Goal: Task Accomplishment & Management: Manage account settings

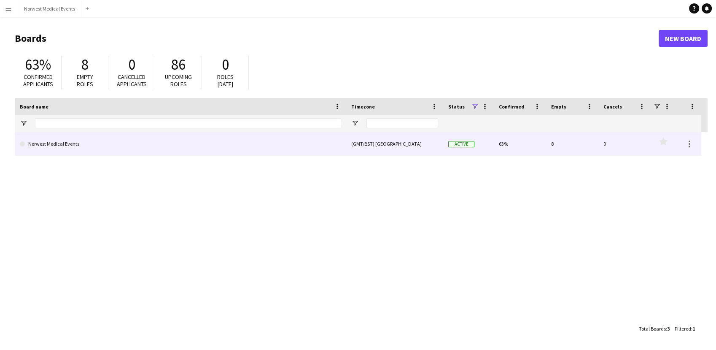
click at [397, 155] on div "(GMT/BST) [GEOGRAPHIC_DATA]" at bounding box center [394, 143] width 97 height 23
click at [215, 148] on link "Norwest Medical Events" at bounding box center [180, 144] width 321 height 24
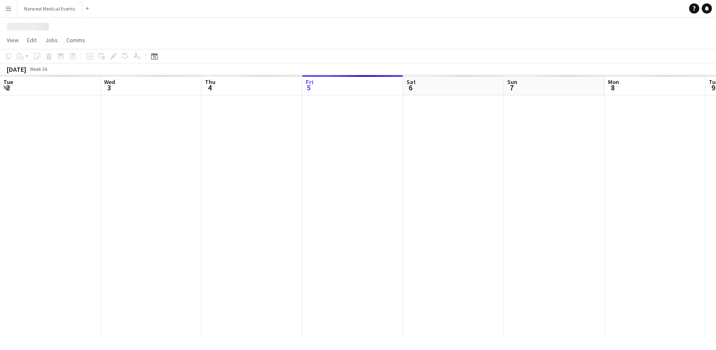
scroll to position [0, 202]
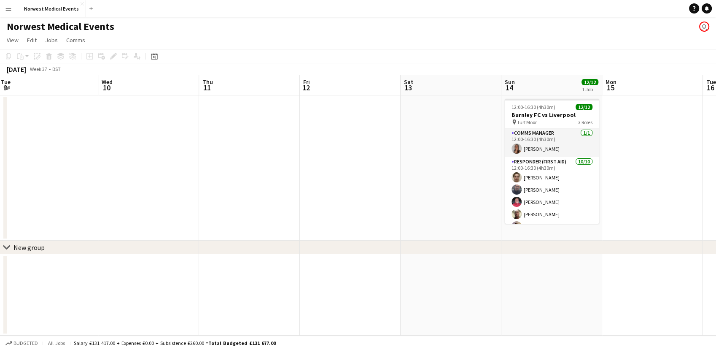
drag, startPoint x: 666, startPoint y: 184, endPoint x: 159, endPoint y: 180, distance: 506.6
click at [159, 180] on app-calendar-viewport "Sat 6 Sun 7 Mon 8 Tue 9 Wed 10 Thu 11 Fri 12 Sat 13 Sun 14 12/12 1 Job Mon 15 T…" at bounding box center [358, 205] width 716 height 260
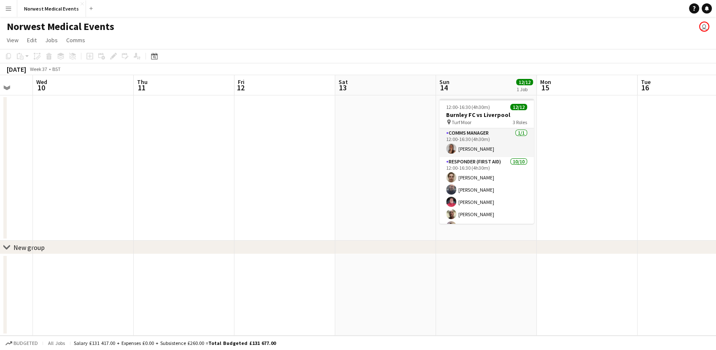
drag, startPoint x: 437, startPoint y: 224, endPoint x: 145, endPoint y: 208, distance: 293.1
click at [92, 201] on app-calendar-viewport "Sat 6 Sun 7 Mon 8 Tue 9 Wed 10 Thu 11 Fri 12 Sat 13 Sun 14 12/12 1 Job Mon 15 T…" at bounding box center [358, 205] width 716 height 260
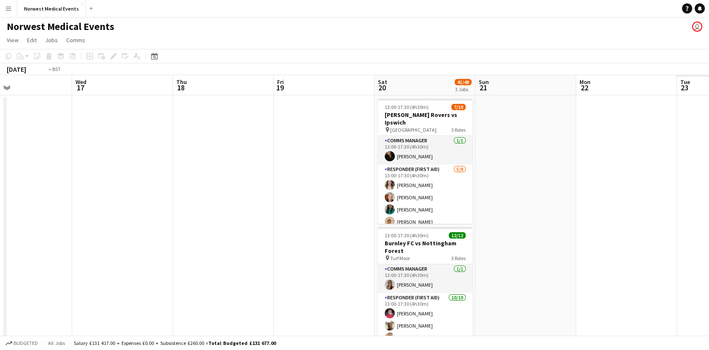
drag, startPoint x: 169, startPoint y: 208, endPoint x: 81, endPoint y: 222, distance: 89.2
click at [0, 208] on html "Menu Boards Boards Boards All jobs Status Workforce Workforce My Workforce Recr…" at bounding box center [354, 275] width 709 height 550
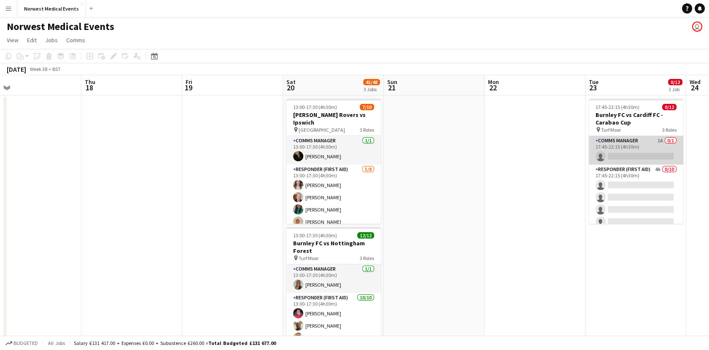
click at [611, 148] on app-card-role "Comms Manager 1A 0/1 17:45-22:15 (4h30m) single-neutral-actions" at bounding box center [636, 150] width 94 height 29
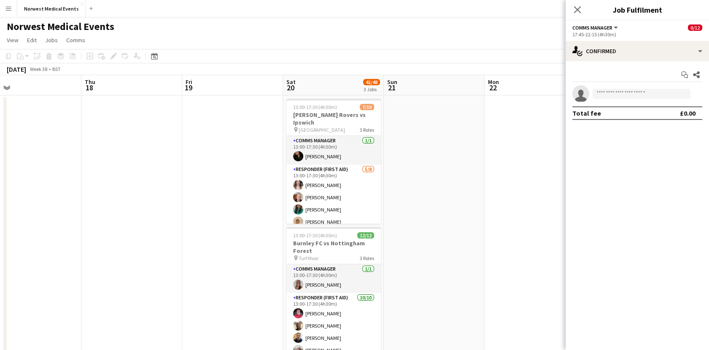
click at [596, 62] on div "Start chat Share single-neutral-actions Total fee £0.00" at bounding box center [637, 93] width 143 height 65
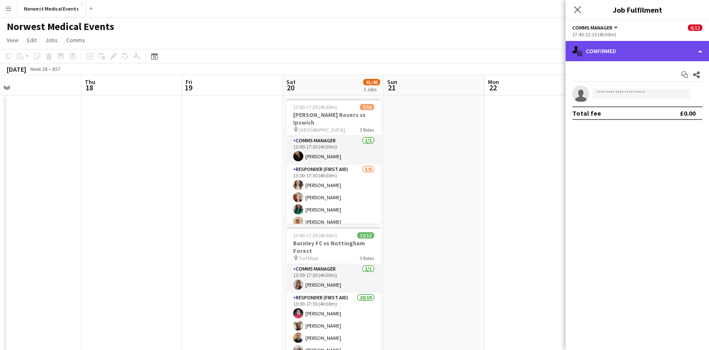
click at [596, 52] on div "single-neutral-actions-check-2 Confirmed" at bounding box center [637, 51] width 143 height 20
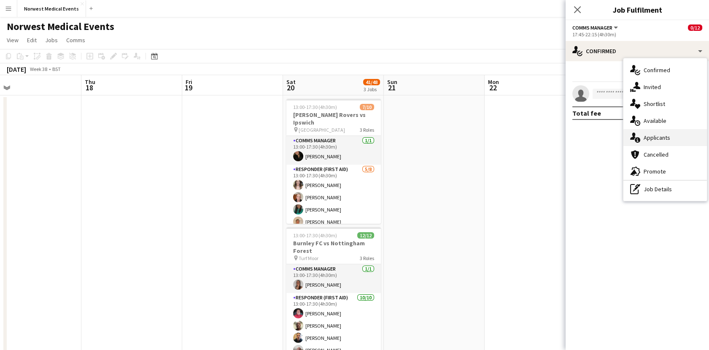
click at [642, 131] on div "single-neutral-actions-information Applicants" at bounding box center [665, 137] width 84 height 17
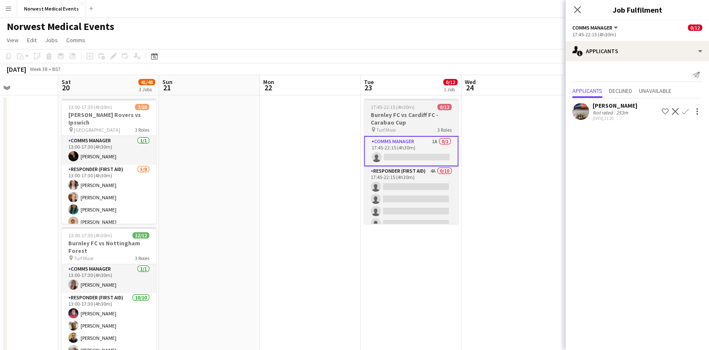
drag, startPoint x: 526, startPoint y: 159, endPoint x: 368, endPoint y: 151, distance: 158.8
click at [266, 157] on app-calendar-viewport "Wed 17 Thu 18 Fri 19 Sat 20 41/48 3 Jobs Sun 21 Mon 22 Tue 23 0/12 1 Job Wed 24…" at bounding box center [354, 305] width 709 height 461
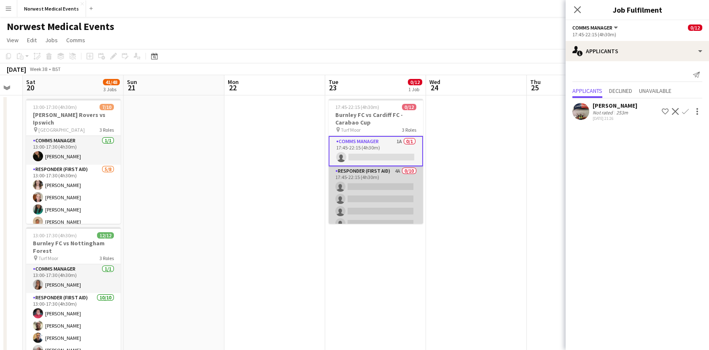
click at [346, 183] on app-card-role "Responder (First Aid) 4A 0/10 17:45-22:15 (4h30m) single-neutral-actions single…" at bounding box center [376, 235] width 94 height 139
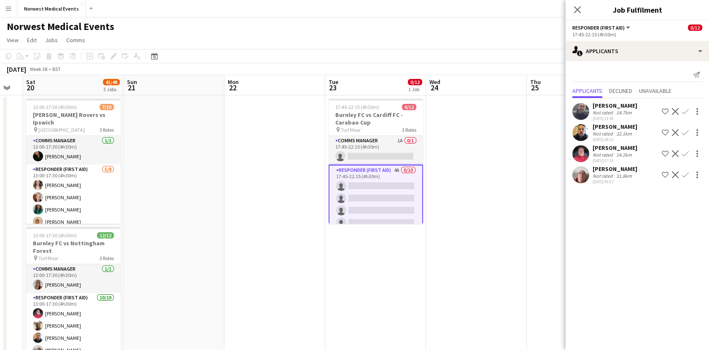
click at [687, 112] on app-icon "Confirm" at bounding box center [685, 111] width 7 height 7
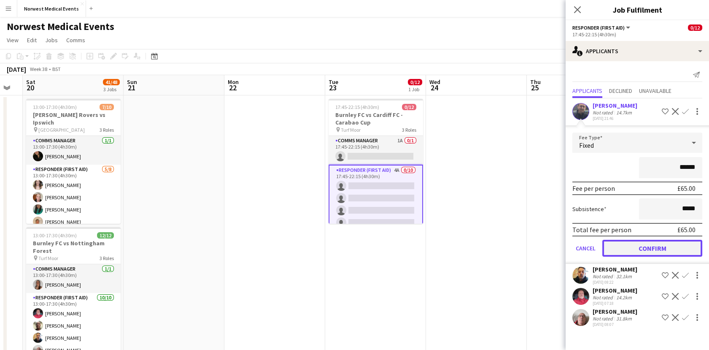
click at [671, 243] on button "Confirm" at bounding box center [652, 248] width 100 height 17
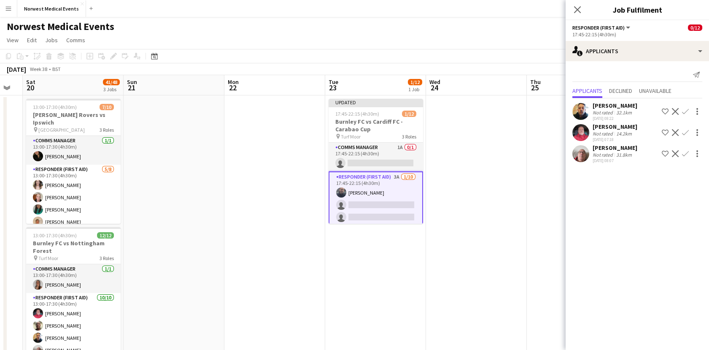
click at [688, 112] on app-icon "Confirm" at bounding box center [685, 111] width 7 height 7
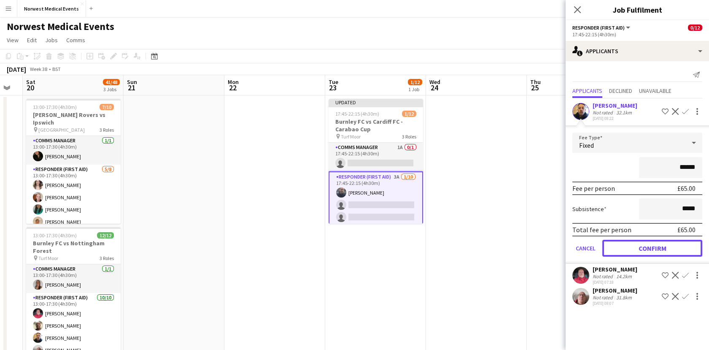
click at [672, 244] on button "Confirm" at bounding box center [652, 248] width 100 height 17
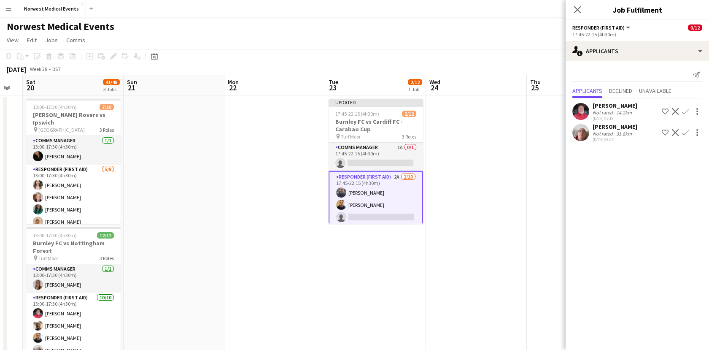
click at [688, 109] on app-icon "Confirm" at bounding box center [685, 111] width 7 height 7
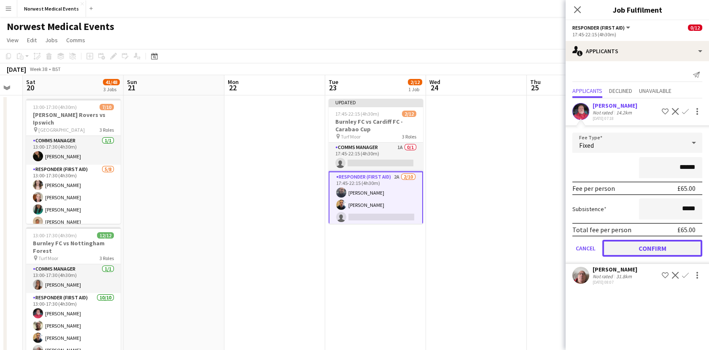
click at [664, 245] on button "Confirm" at bounding box center [652, 248] width 100 height 17
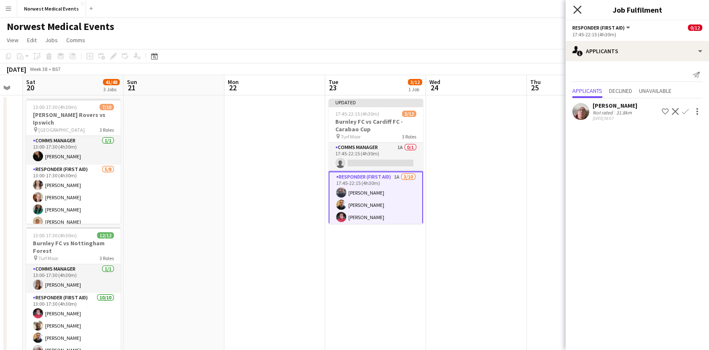
click at [580, 8] on icon "Close pop-in" at bounding box center [577, 9] width 8 height 8
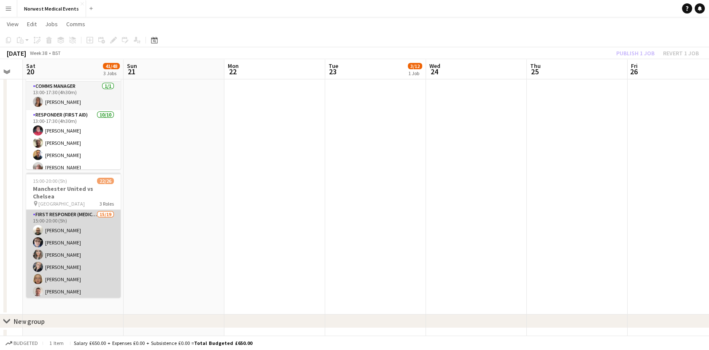
scroll to position [199, 0]
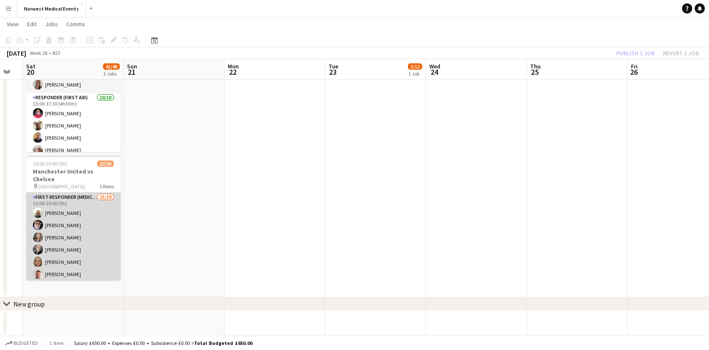
click at [71, 229] on app-card-role "First Responder (Medical) 15/19 15:00-20:00 (5h) [PERSON_NAME] [PERSON_NAME] [P…" at bounding box center [73, 316] width 94 height 249
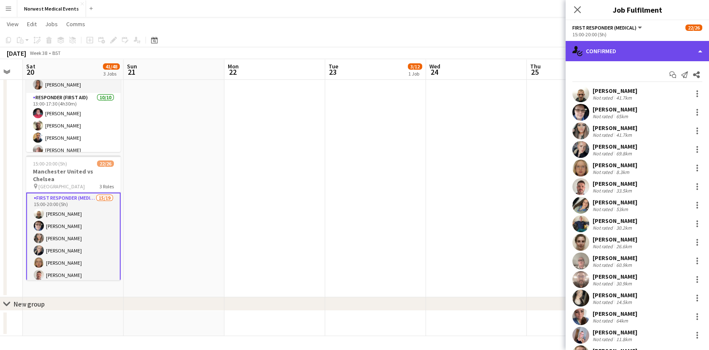
click at [588, 51] on div "single-neutral-actions-check-2 Confirmed" at bounding box center [637, 51] width 143 height 20
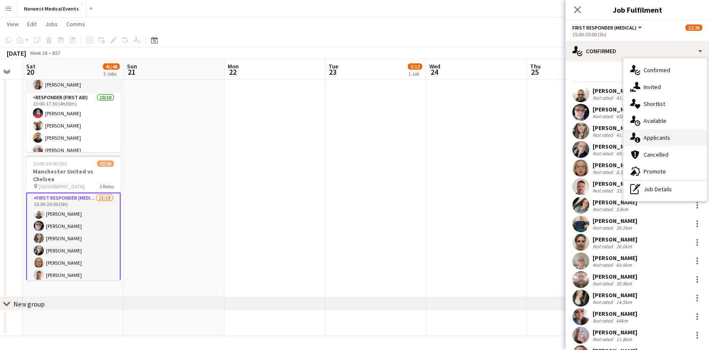
click at [673, 133] on div "single-neutral-actions-information Applicants" at bounding box center [665, 137] width 84 height 17
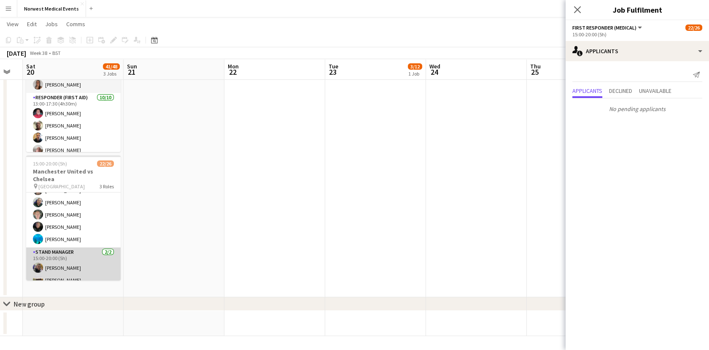
click at [73, 249] on app-card-role "Stand Manager [DATE] 15:00-20:00 (5h) [PERSON_NAME] [PERSON_NAME]" at bounding box center [73, 267] width 94 height 41
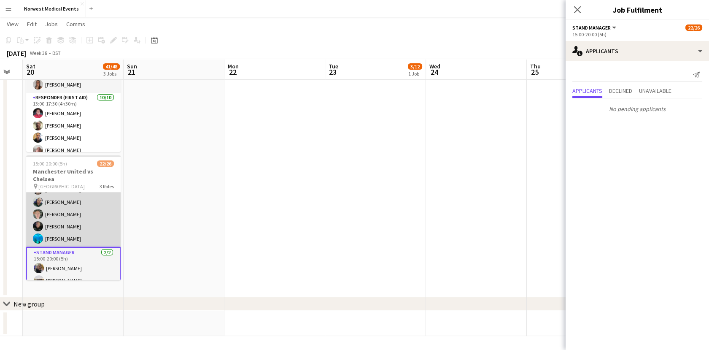
click at [88, 216] on app-card-role "Senior Responder (FREC 4 or Above) [DATE] 15:00-20:00 (5h) [PERSON_NAME] [PERSO…" at bounding box center [73, 208] width 94 height 78
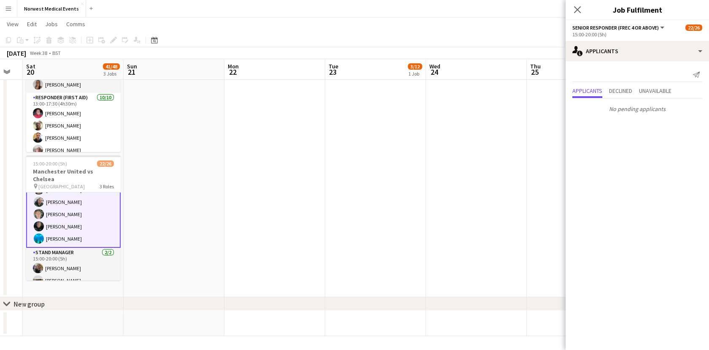
scroll to position [226, 0]
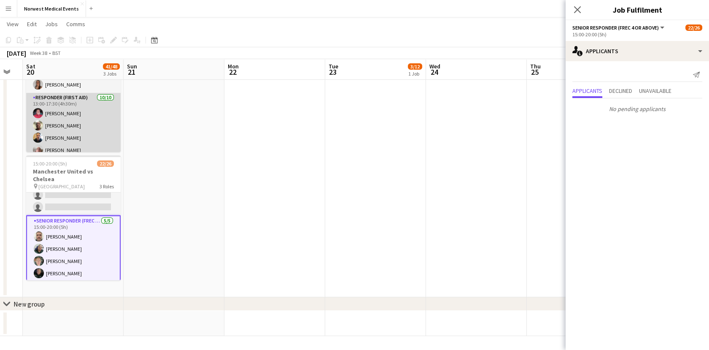
click at [81, 133] on app-card-role "Responder (First Aid) [DATE] 13:00-17:30 (4h30m) [PERSON_NAME] [PERSON_NAME] [P…" at bounding box center [73, 162] width 94 height 139
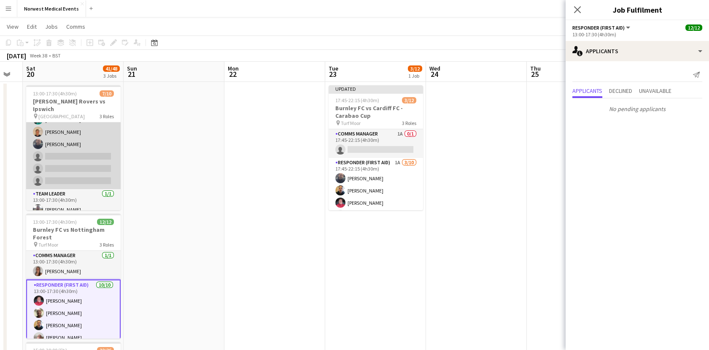
scroll to position [0, 0]
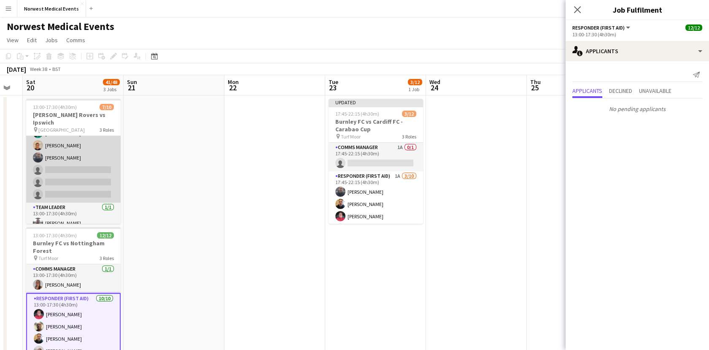
click at [69, 156] on app-card-role "Responder (First Aid) [DATE] 13:00-17:30 (4h30m) [PERSON_NAME] [PERSON_NAME] [P…" at bounding box center [73, 145] width 94 height 114
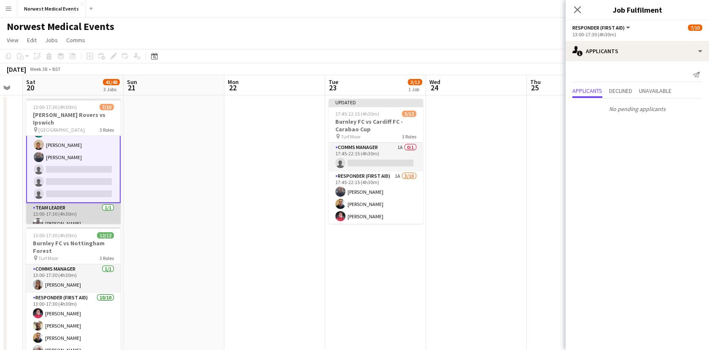
click at [73, 213] on app-card-role "Team Leader [DATE] 13:00-17:30 (4h30m) [PERSON_NAME]" at bounding box center [73, 217] width 94 height 29
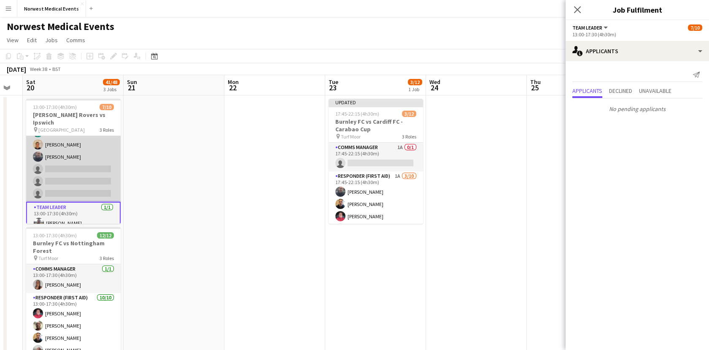
click at [75, 165] on app-card-role "Responder (First Aid) [DATE] 13:00-17:30 (4h30m) [PERSON_NAME] [PERSON_NAME] [P…" at bounding box center [73, 144] width 94 height 114
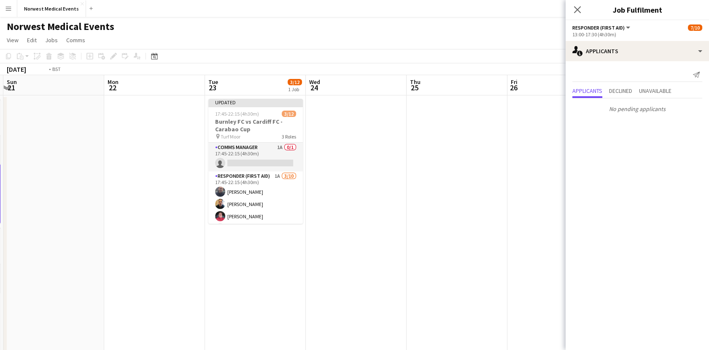
drag, startPoint x: 135, startPoint y: 257, endPoint x: 5, endPoint y: 256, distance: 130.3
click at [1, 257] on app-calendar-viewport "Wed 17 Thu 18 Fri 19 Sat 20 41/48 3 Jobs Sun 21 Mon 22 Tue 23 3/12 1 Job Wed 24…" at bounding box center [354, 305] width 709 height 461
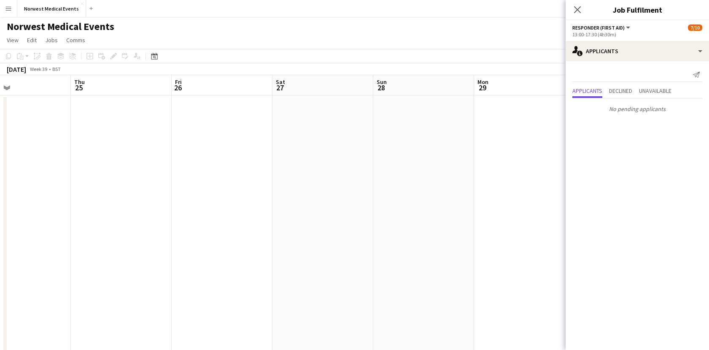
scroll to position [0, 382]
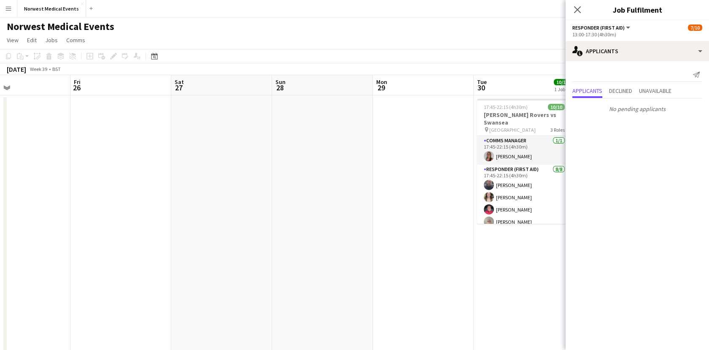
drag, startPoint x: 195, startPoint y: 254, endPoint x: 42, endPoint y: 246, distance: 153.3
click at [43, 248] on app-calendar-viewport "Mon 22 Tue 23 3/12 1 Job Wed 24 Thu 25 Fri 26 Sat 27 Sun 28 Mon 29 Tue 30 10/10…" at bounding box center [354, 305] width 709 height 461
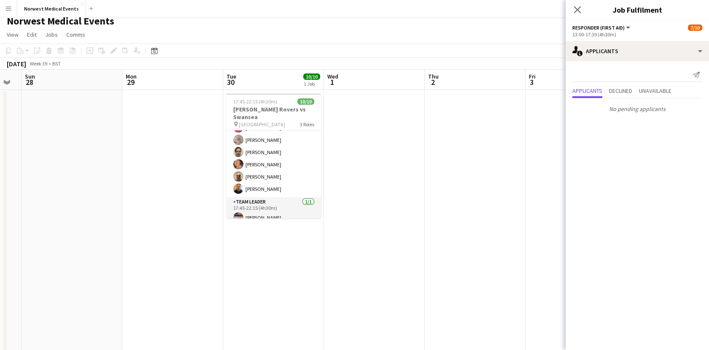
scroll to position [0, 0]
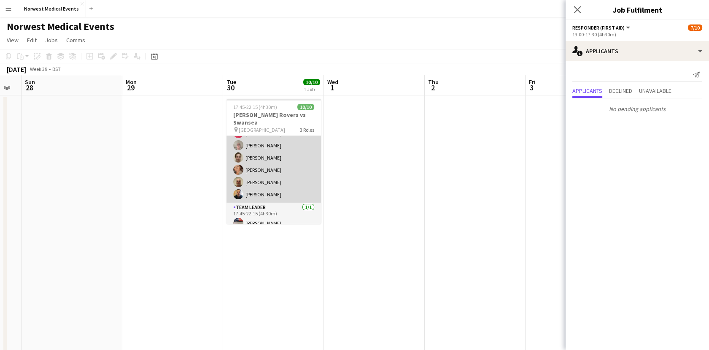
click at [270, 174] on app-card-role "Responder (First Aid) [DATE] 17:45-22:15 (4h30m) [PERSON_NAME] [PERSON_NAME] [P…" at bounding box center [274, 145] width 94 height 114
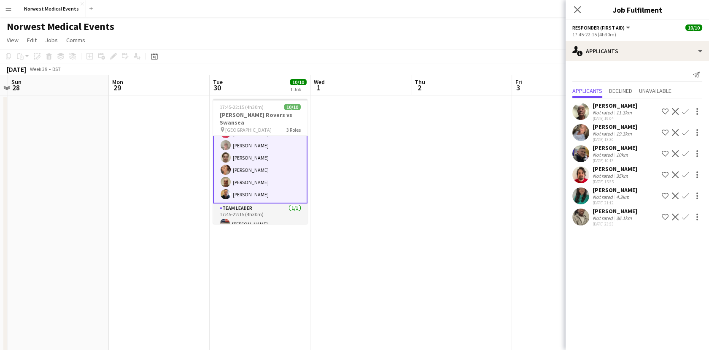
scroll to position [0, 430]
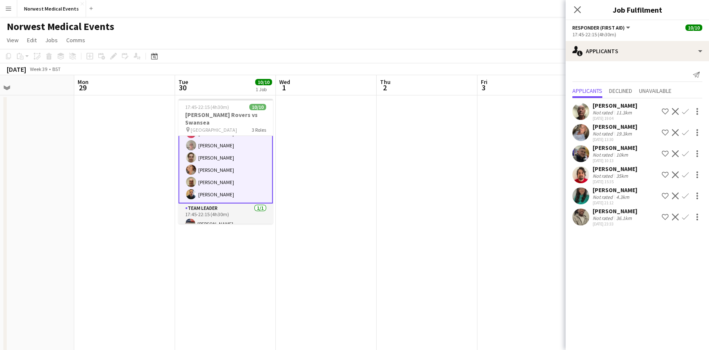
drag, startPoint x: 426, startPoint y: 213, endPoint x: 388, endPoint y: 216, distance: 37.6
click at [388, 216] on app-calendar-viewport "Wed 24 Thu 25 Fri 26 Sat 27 Sun 28 Mon 29 Tue 30 10/10 1 Job Wed 1 Thu 2 Fri 3 …" at bounding box center [354, 305] width 709 height 461
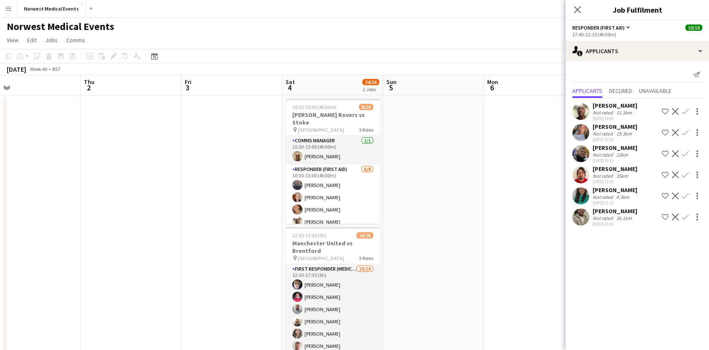
scroll to position [0, 345]
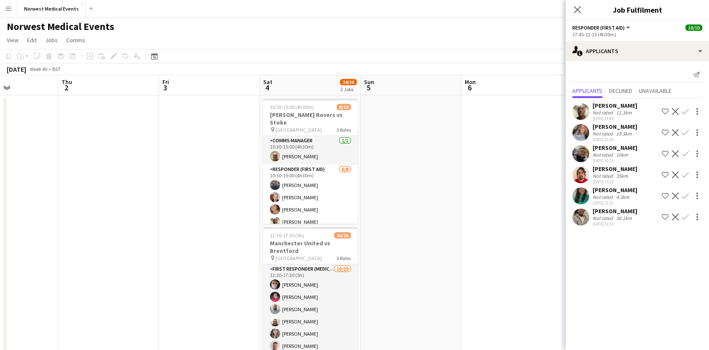
drag, startPoint x: 531, startPoint y: 224, endPoint x: 210, endPoint y: 234, distance: 320.7
click at [211, 234] on app-calendar-viewport "Sun 28 Mon 29 Tue 30 10/10 1 Job Wed 1 Thu 2 Fri 3 Sat 4 24/36 2 Jobs Sun 5 Mon…" at bounding box center [354, 305] width 709 height 461
click at [583, 8] on div "Close pop-in" at bounding box center [578, 9] width 24 height 19
click at [582, 8] on app-icon "Close pop-in" at bounding box center [578, 10] width 12 height 12
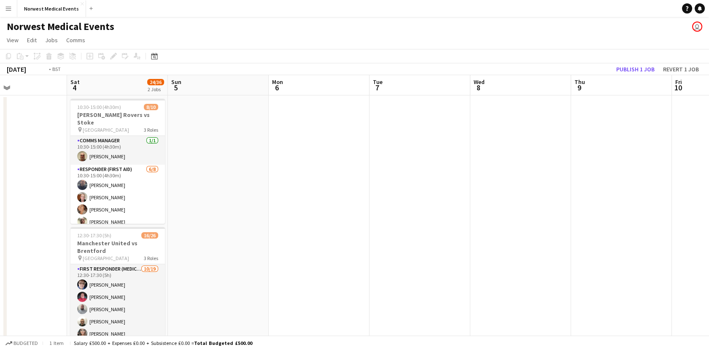
drag, startPoint x: 615, startPoint y: 210, endPoint x: 126, endPoint y: 210, distance: 489.7
click at [126, 210] on app-calendar-viewport "Sun 28 Mon 29 Tue 30 10/10 1 Job Wed 1 Thu 2 Fri 3 Sat 4 24/36 2 Jobs Sun 5 Mon…" at bounding box center [354, 305] width 709 height 461
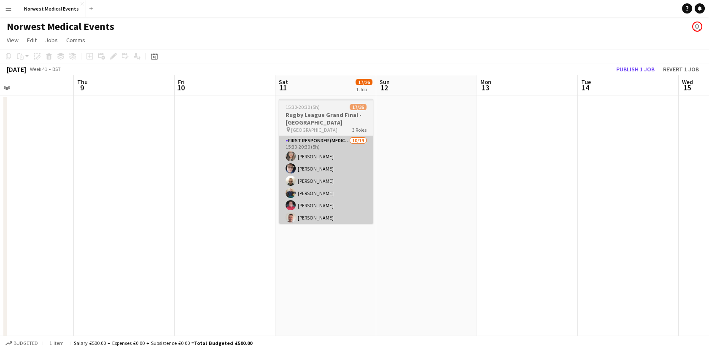
drag, startPoint x: 390, startPoint y: 251, endPoint x: 340, endPoint y: 205, distance: 67.5
click at [375, 249] on app-calendar-viewport "Sat 4 24/36 2 Jobs Sun 5 Mon 6 Tue 7 Wed 8 Thu 9 Fri 10 Sat 11 17/26 1 Job Sun …" at bounding box center [354, 305] width 709 height 461
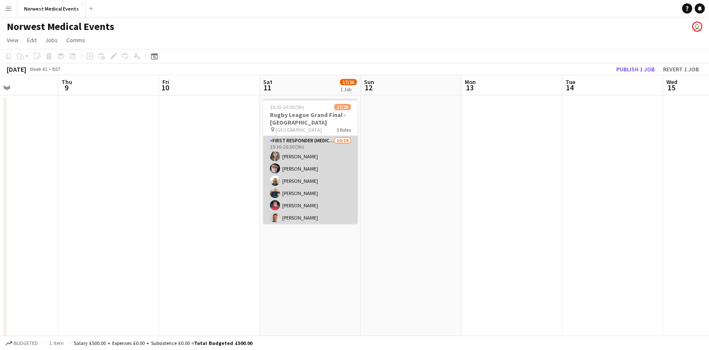
click at [299, 176] on app-card-role "First Responder (Medical) [DATE] 15:30-20:30 (5h) [PERSON_NAME] [PERSON_NAME] […" at bounding box center [310, 260] width 94 height 249
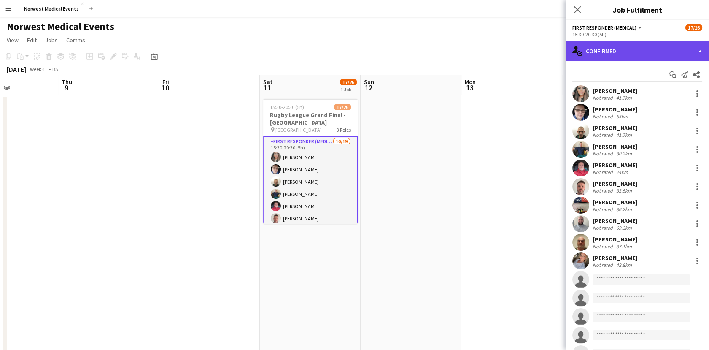
click at [586, 54] on div "single-neutral-actions-check-2 Confirmed" at bounding box center [637, 51] width 143 height 20
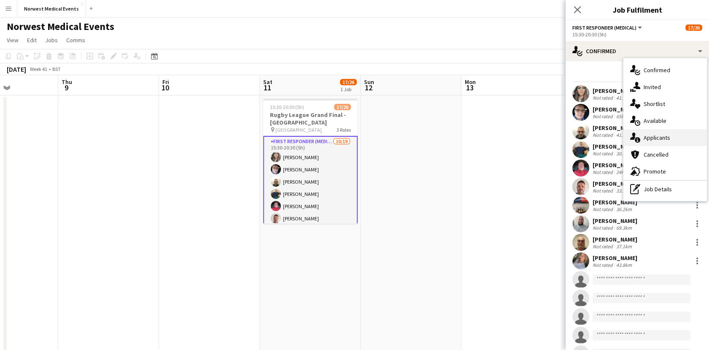
click at [667, 129] on div "single-neutral-actions-information Applicants" at bounding box center [665, 137] width 84 height 17
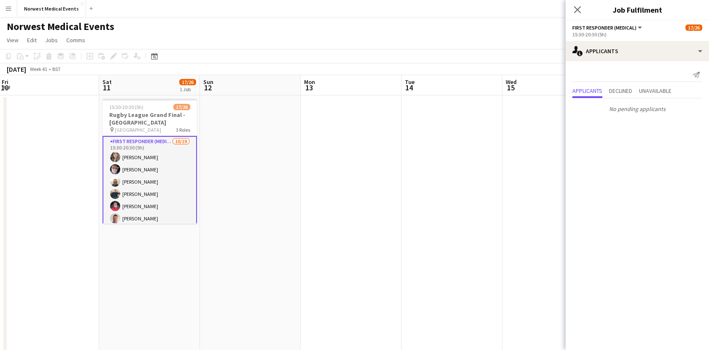
drag, startPoint x: 537, startPoint y: 208, endPoint x: 132, endPoint y: 238, distance: 406.0
click at [49, 248] on app-calendar-viewport "Mon 6 Tue 7 Wed 8 Thu 9 Fri 10 Sat 11 17/26 1 Job Sun 12 Mon 13 Tue 14 Wed 15 T…" at bounding box center [354, 305] width 709 height 461
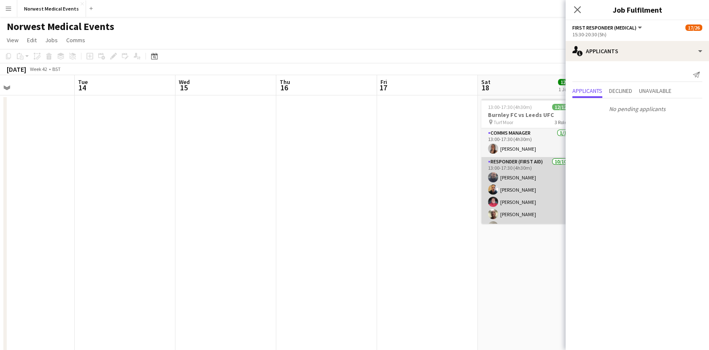
click at [532, 218] on app-card-role "Responder (First Aid) [DATE] 13:00-17:30 (4h30m) [PERSON_NAME] [PERSON_NAME] [P…" at bounding box center [528, 226] width 94 height 139
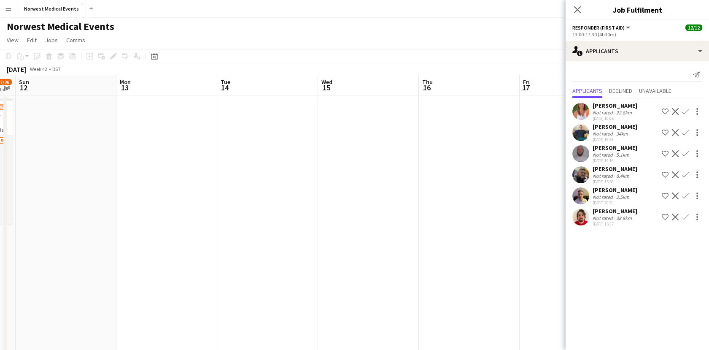
scroll to position [0, 340]
drag, startPoint x: 539, startPoint y: 277, endPoint x: 131, endPoint y: 301, distance: 409.0
click at [131, 301] on app-calendar-viewport "Thu 9 Fri 10 Sat 11 17/26 1 Job Sun 12 Mon 13 Tue 14 Wed 15 Thu 16 Fri 17 Sat 1…" at bounding box center [354, 305] width 709 height 461
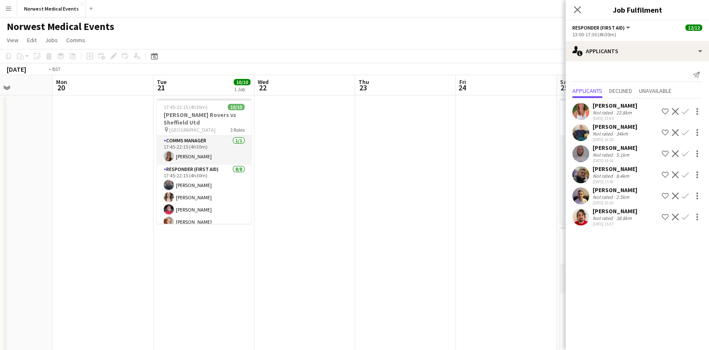
drag, startPoint x: 471, startPoint y: 245, endPoint x: 218, endPoint y: 228, distance: 252.8
click at [173, 245] on app-calendar-viewport "Thu 16 Fri 17 Sat 18 12/12 1 Job Sun 19 Mon 20 Tue 21 10/10 1 Job Wed 22 Thu 23…" at bounding box center [354, 305] width 709 height 461
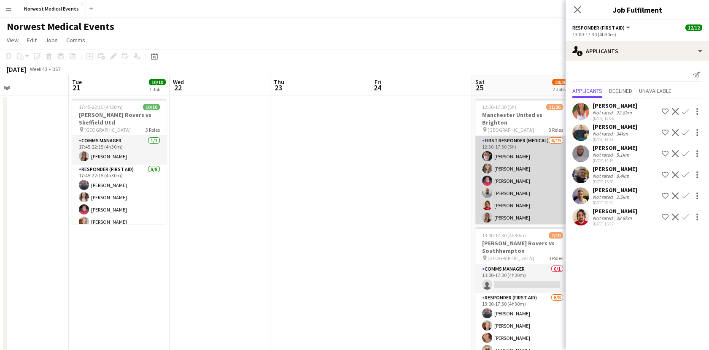
click at [515, 181] on app-card-role "First Responder (Medical) [DATE] 12:30-17:30 (5h) [PERSON_NAME] [PERSON_NAME] […" at bounding box center [522, 260] width 94 height 249
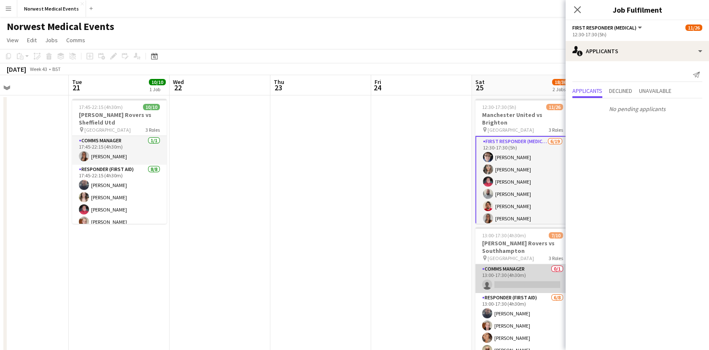
click at [505, 265] on app-card-role "Comms Manager 0/1 13:00-17:30 (4h30m) single-neutral-actions" at bounding box center [522, 278] width 94 height 29
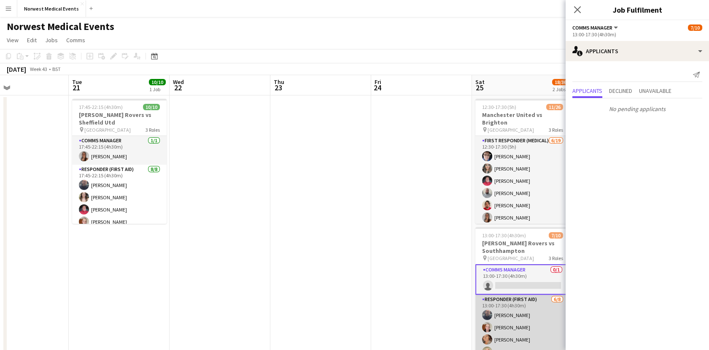
click at [530, 332] on app-card-role "Responder (First Aid) [DATE] 13:00-17:30 (4h30m) [PERSON_NAME] [PERSON_NAME] [P…" at bounding box center [522, 351] width 94 height 114
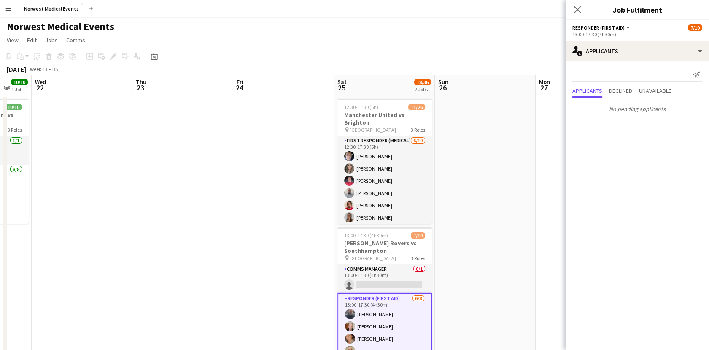
drag, startPoint x: 420, startPoint y: 313, endPoint x: 264, endPoint y: 258, distance: 165.7
click at [262, 261] on app-calendar-viewport "Sat 18 12/12 1 Job Sun 19 Mon 20 Tue 21 10/10 1 Job Wed 22 Thu 23 Fri 24 Sat 25…" at bounding box center [354, 305] width 709 height 461
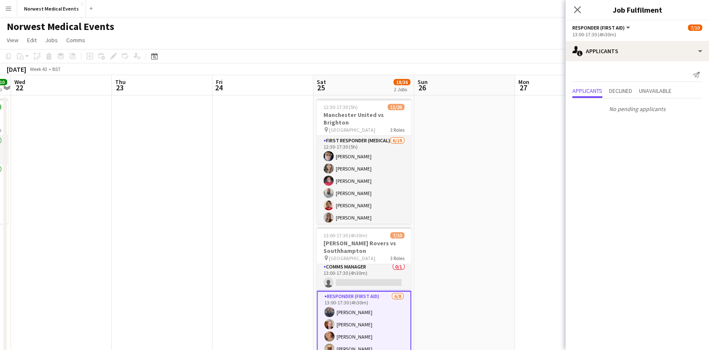
scroll to position [0, 0]
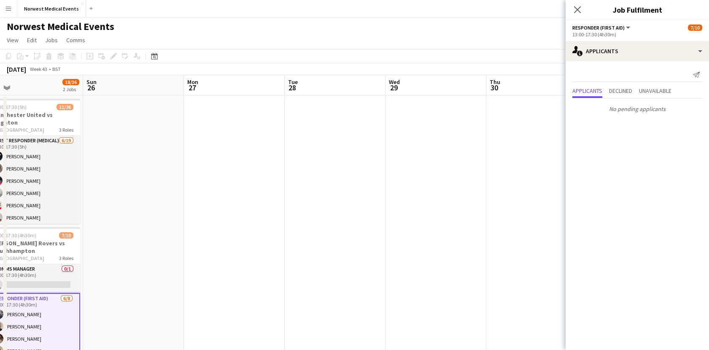
drag, startPoint x: 437, startPoint y: 189, endPoint x: 101, endPoint y: 195, distance: 336.2
click at [102, 195] on app-calendar-viewport "Mon 20 Tue 21 10/10 1 Job Wed 22 Thu 23 Fri 24 Sat 25 18/36 2 Jobs Sun 26 Mon 2…" at bounding box center [354, 305] width 709 height 461
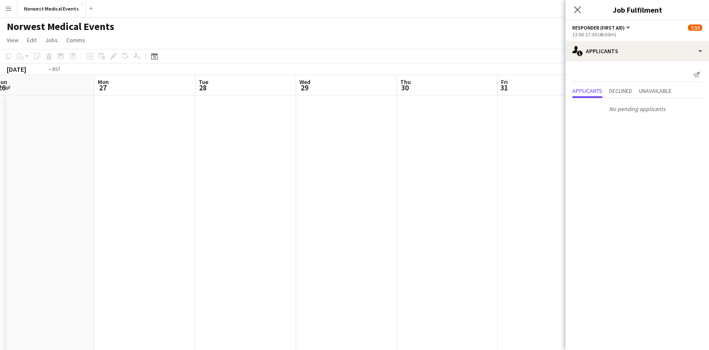
drag, startPoint x: 374, startPoint y: 194, endPoint x: 115, endPoint y: 194, distance: 258.6
click at [96, 194] on app-calendar-viewport "Thu 23 Fri 24 Sat 25 18/36 2 Jobs Sun 26 Mon 27 Tue 28 Wed 29 Thu 30 Fri 31 Sat…" at bounding box center [354, 305] width 709 height 461
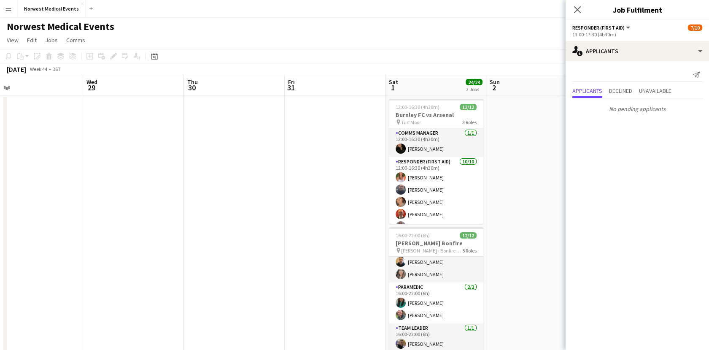
drag, startPoint x: 460, startPoint y: 208, endPoint x: 449, endPoint y: 57, distance: 151.4
click at [142, 208] on app-calendar-viewport "Sat 25 18/36 2 Jobs Sun 26 Mon 27 Tue 28 Wed 29 Thu 30 Fri 31 Sat 1 24/24 2 Job…" at bounding box center [354, 305] width 709 height 461
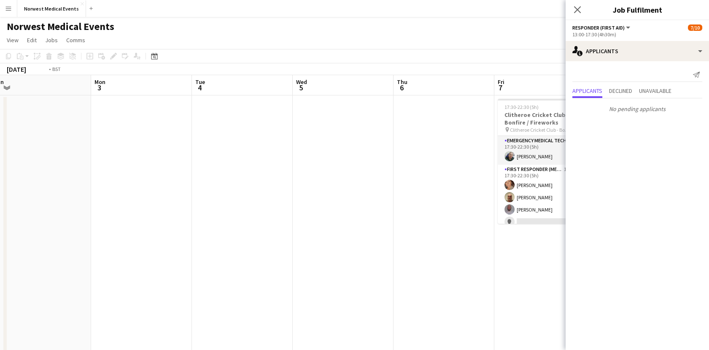
scroll to position [0, 284]
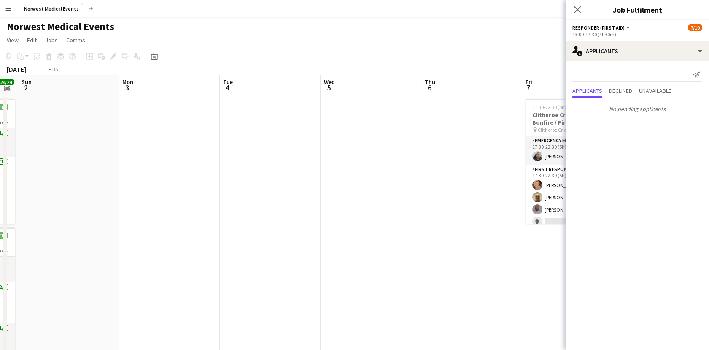
drag, startPoint x: 531, startPoint y: 214, endPoint x: 156, endPoint y: 203, distance: 375.2
click at [156, 203] on app-calendar-viewport "Thu 30 Fri 31 Sat 1 24/24 2 Jobs Sun 2 Mon 3 Tue 4 Wed 5 Thu 6 Fri 7 5/7 1 Job …" at bounding box center [354, 305] width 709 height 461
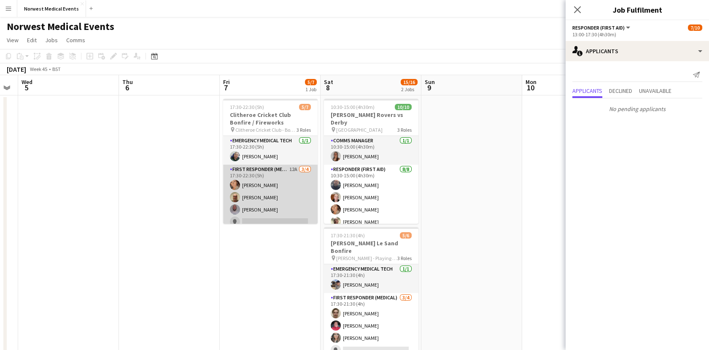
click at [224, 195] on app-card-role "First Responder (Medical) 12A [DATE] 17:30-22:30 (5h) [PERSON_NAME] [PERSON_NAM…" at bounding box center [270, 197] width 94 height 65
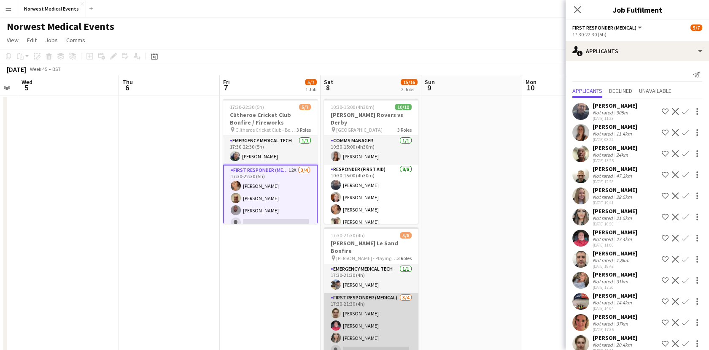
click at [386, 320] on app-card-role "First Responder (Medical) [DATE] 17:30-21:30 (4h) [PERSON_NAME] [PERSON_NAME] […" at bounding box center [371, 325] width 94 height 65
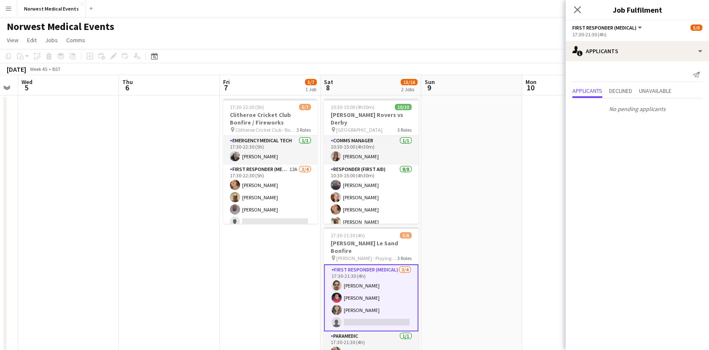
scroll to position [0, 0]
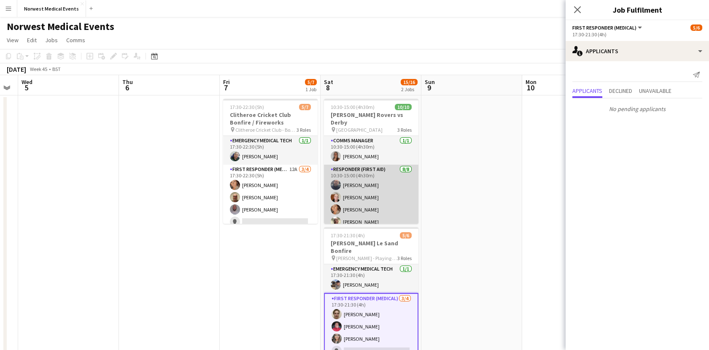
click at [370, 196] on app-card-role "Responder (First Aid) [DATE] 10:30-15:00 (4h30m) [PERSON_NAME] [PERSON_NAME] [P…" at bounding box center [371, 222] width 94 height 114
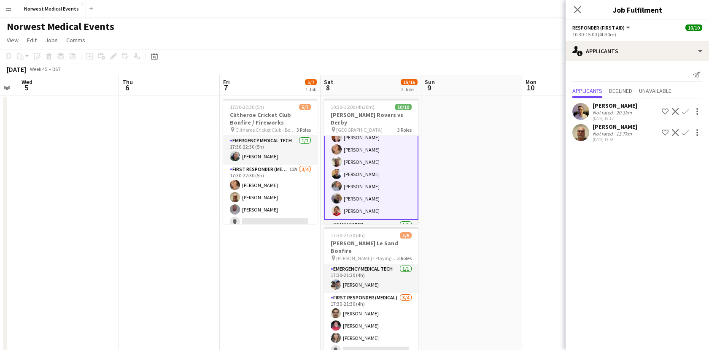
scroll to position [78, 0]
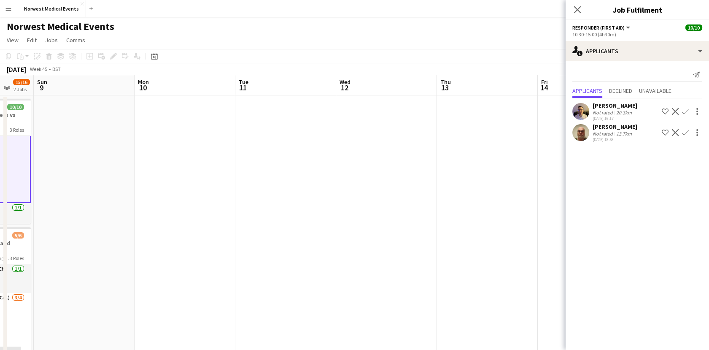
drag, startPoint x: 449, startPoint y: 244, endPoint x: 63, endPoint y: 250, distance: 385.6
click at [63, 250] on app-calendar-viewport "Thu 6 Fri 7 5/7 1 Job Sat 8 15/16 2 Jobs Sun 9 Mon 10 Tue 11 Wed 12 Thu 13 Fri …" at bounding box center [354, 305] width 709 height 461
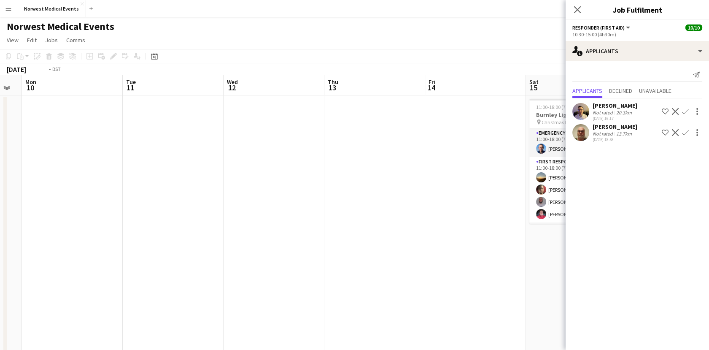
drag, startPoint x: 360, startPoint y: 250, endPoint x: 0, endPoint y: 254, distance: 359.8
click at [0, 254] on html "Menu Boards Boards Boards All jobs Status Workforce Workforce My Workforce Recr…" at bounding box center [354, 275] width 709 height 550
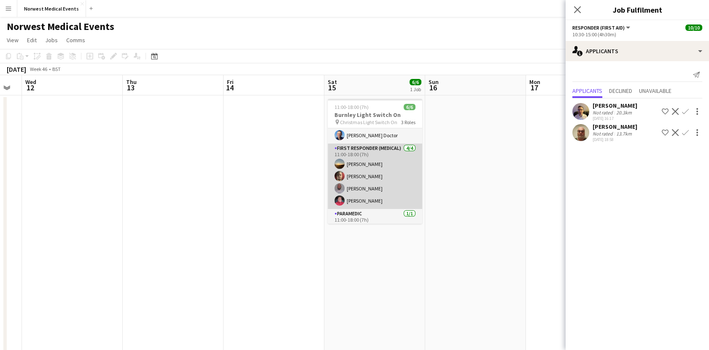
scroll to position [27, 0]
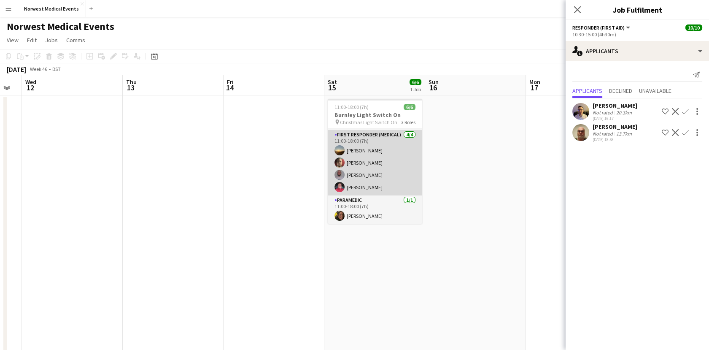
click at [364, 184] on app-card-role "First Responder (Medical) [DATE] 11:00-18:00 (7h) [PERSON_NAME] [PERSON_NAME] […" at bounding box center [375, 162] width 94 height 65
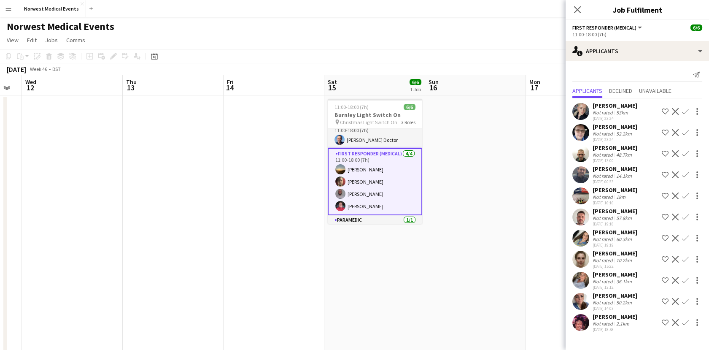
scroll to position [0, 0]
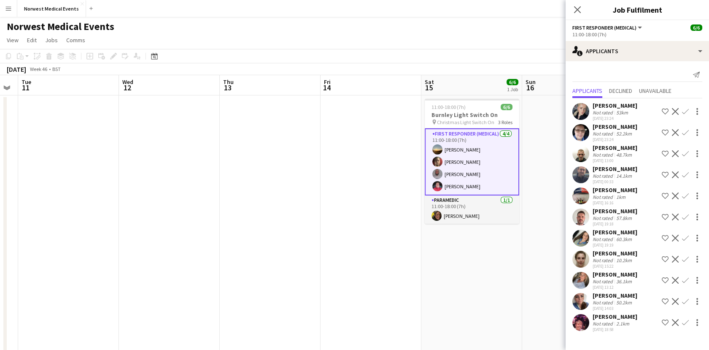
drag, startPoint x: 434, startPoint y: 260, endPoint x: 100, endPoint y: 262, distance: 333.6
click at [48, 266] on app-calendar-viewport "Sat 8 15/16 2 Jobs Sun 9 Mon 10 Tue 11 Wed 12 Thu 13 Fri 14 Sat 15 6/6 1 Job Su…" at bounding box center [354, 305] width 709 height 461
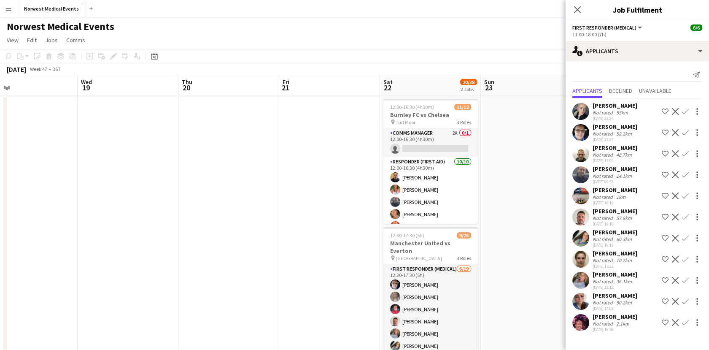
drag, startPoint x: 447, startPoint y: 259, endPoint x: 124, endPoint y: 263, distance: 323.1
click at [129, 263] on app-calendar-viewport "Sun 16 Mon 17 Tue 18 Wed 19 Thu 20 Fri 21 Sat 22 20/38 2 Jobs Sun 23 Mon 24 Tue…" at bounding box center [354, 305] width 709 height 461
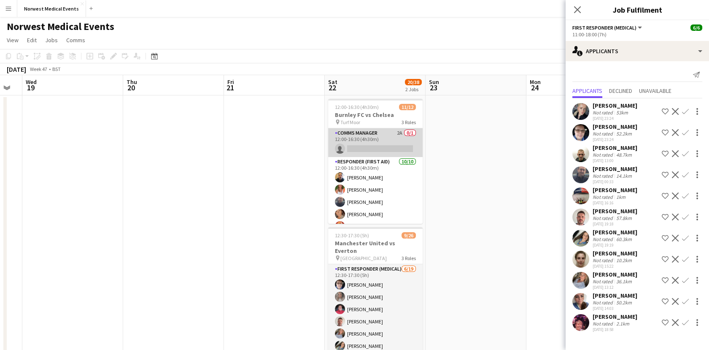
click at [359, 144] on app-card-role "Comms Manager 2A 0/1 12:00-16:30 (4h30m) single-neutral-actions" at bounding box center [375, 142] width 94 height 29
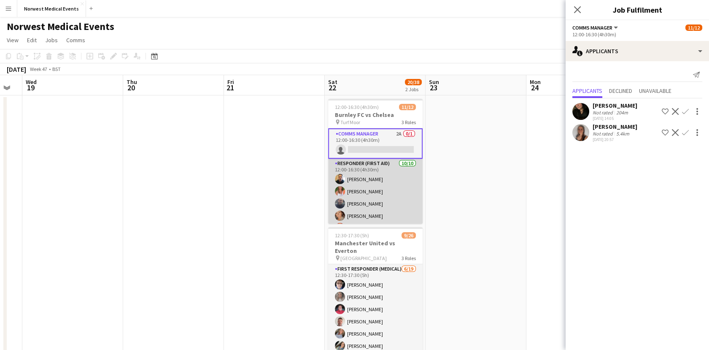
click at [371, 194] on app-card-role "Responder (First Aid) [DATE] 12:00-16:30 (4h30m) [PERSON_NAME] [PERSON_NAME] [P…" at bounding box center [375, 228] width 94 height 139
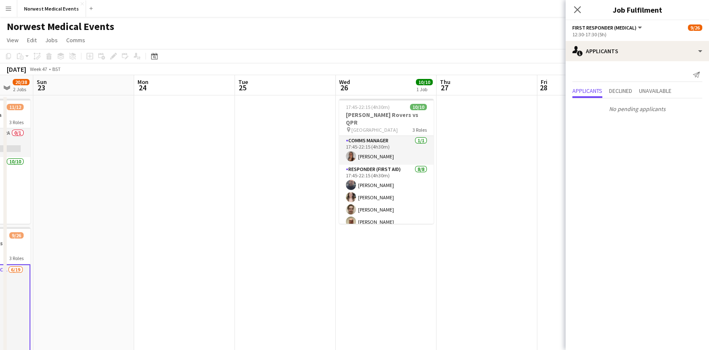
drag, startPoint x: 429, startPoint y: 183, endPoint x: -2, endPoint y: 201, distance: 431.9
click at [0, 201] on html "Menu Boards Boards Boards All jobs Status Workforce Workforce My Workforce Recr…" at bounding box center [354, 275] width 709 height 550
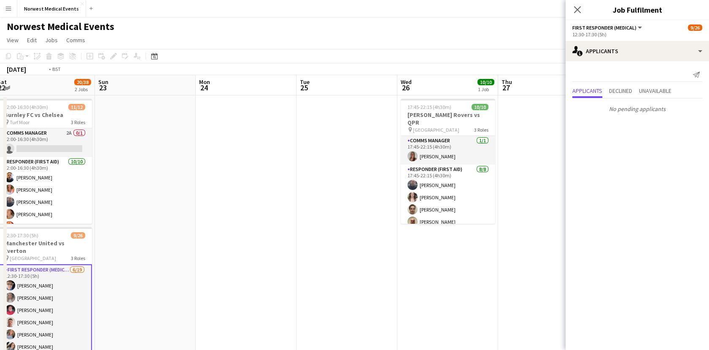
drag, startPoint x: 486, startPoint y: 234, endPoint x: 45, endPoint y: 235, distance: 441.2
click at [45, 235] on app-calendar-viewport "Wed 19 Thu 20 Fri 21 Sat 22 20/38 2 Jobs Sun 23 Mon 24 Tue 25 Wed 26 10/10 1 Jo…" at bounding box center [354, 305] width 709 height 461
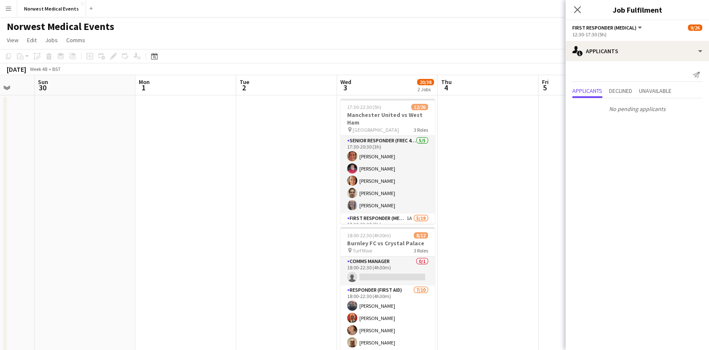
drag, startPoint x: 427, startPoint y: 221, endPoint x: 206, endPoint y: 243, distance: 222.5
click at [0, 243] on html "Menu Boards Boards Boards All jobs Status Workforce Workforce My Workforce Recr…" at bounding box center [354, 275] width 709 height 550
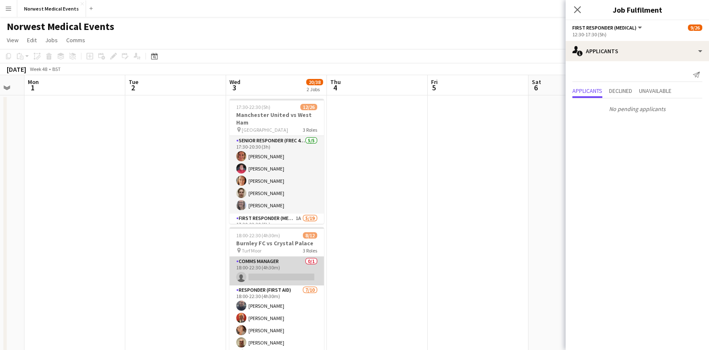
drag, startPoint x: 275, startPoint y: 274, endPoint x: 657, endPoint y: 264, distance: 381.9
click at [275, 273] on app-card-role "Comms Manager 0/1 18:00-22:30 (4h30m) single-neutral-actions" at bounding box center [276, 270] width 94 height 29
